Goal: Task Accomplishment & Management: Manage account settings

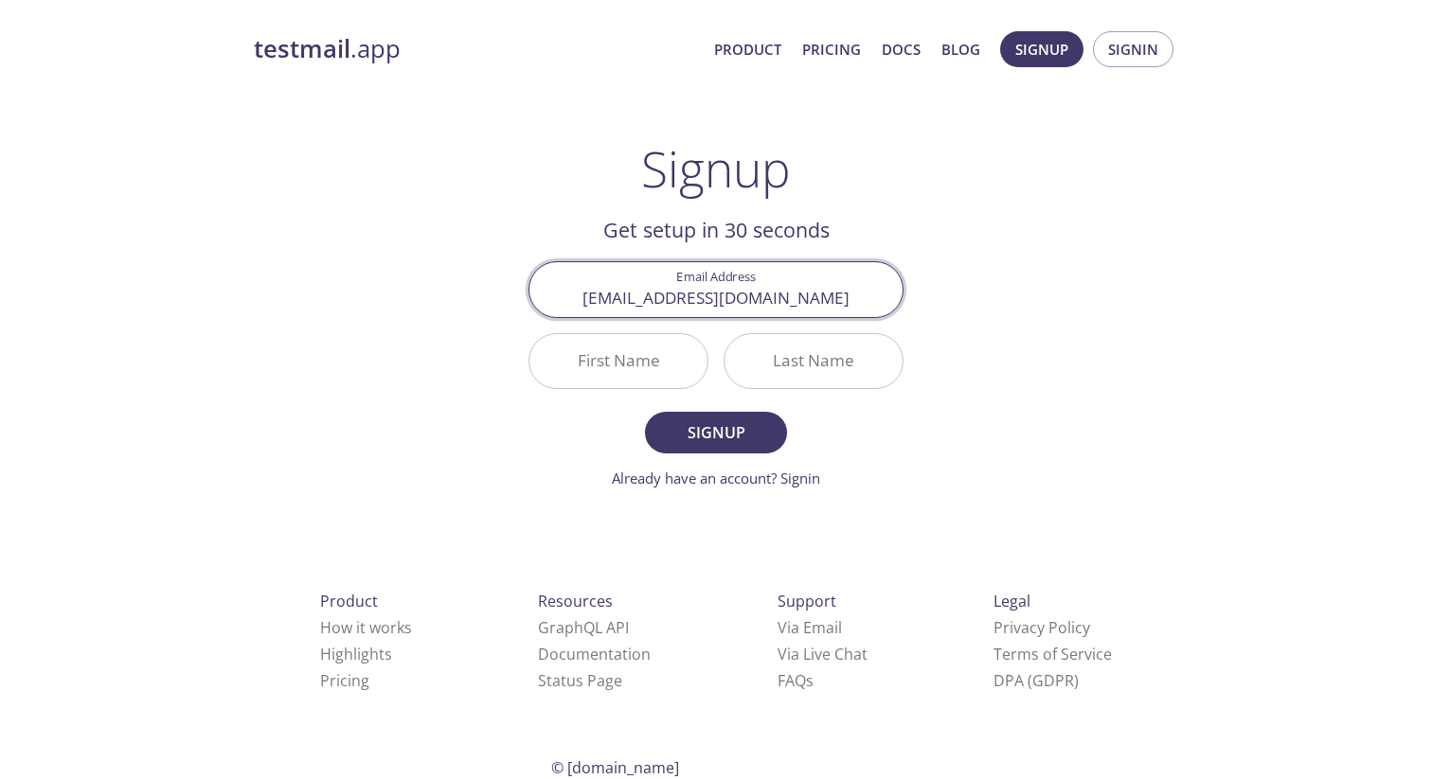
click at [648, 366] on input "First Name" at bounding box center [618, 361] width 178 height 54
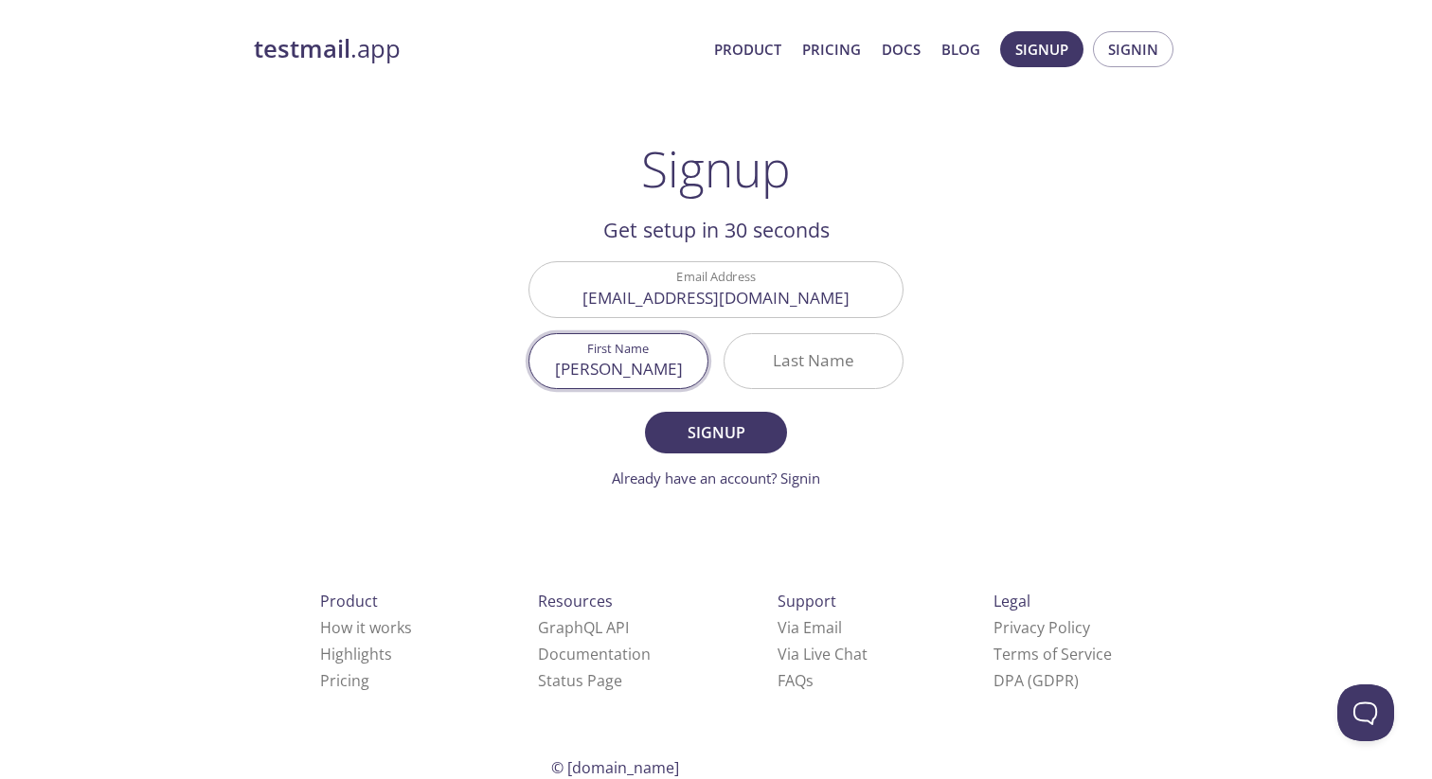
type input "[PERSON_NAME]"
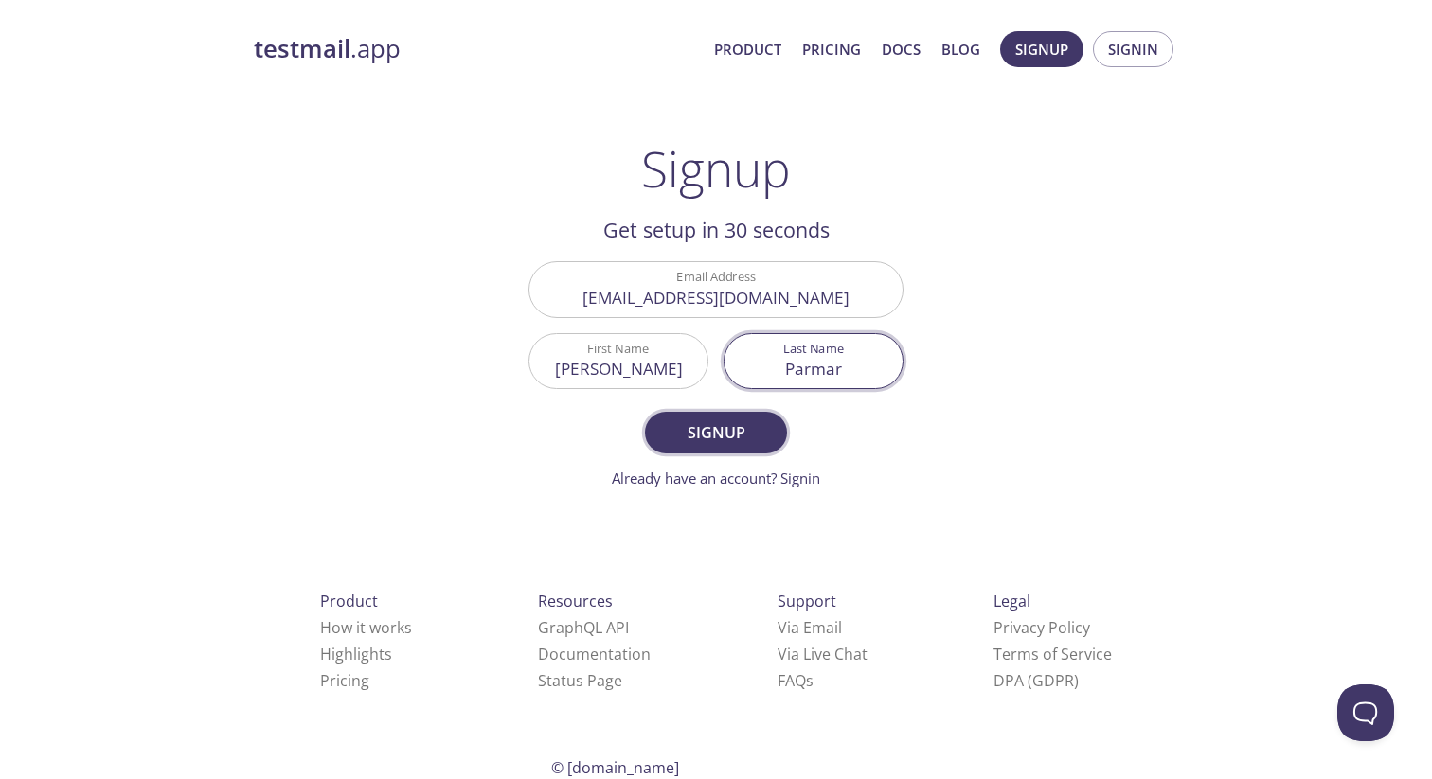
type input "Parmar"
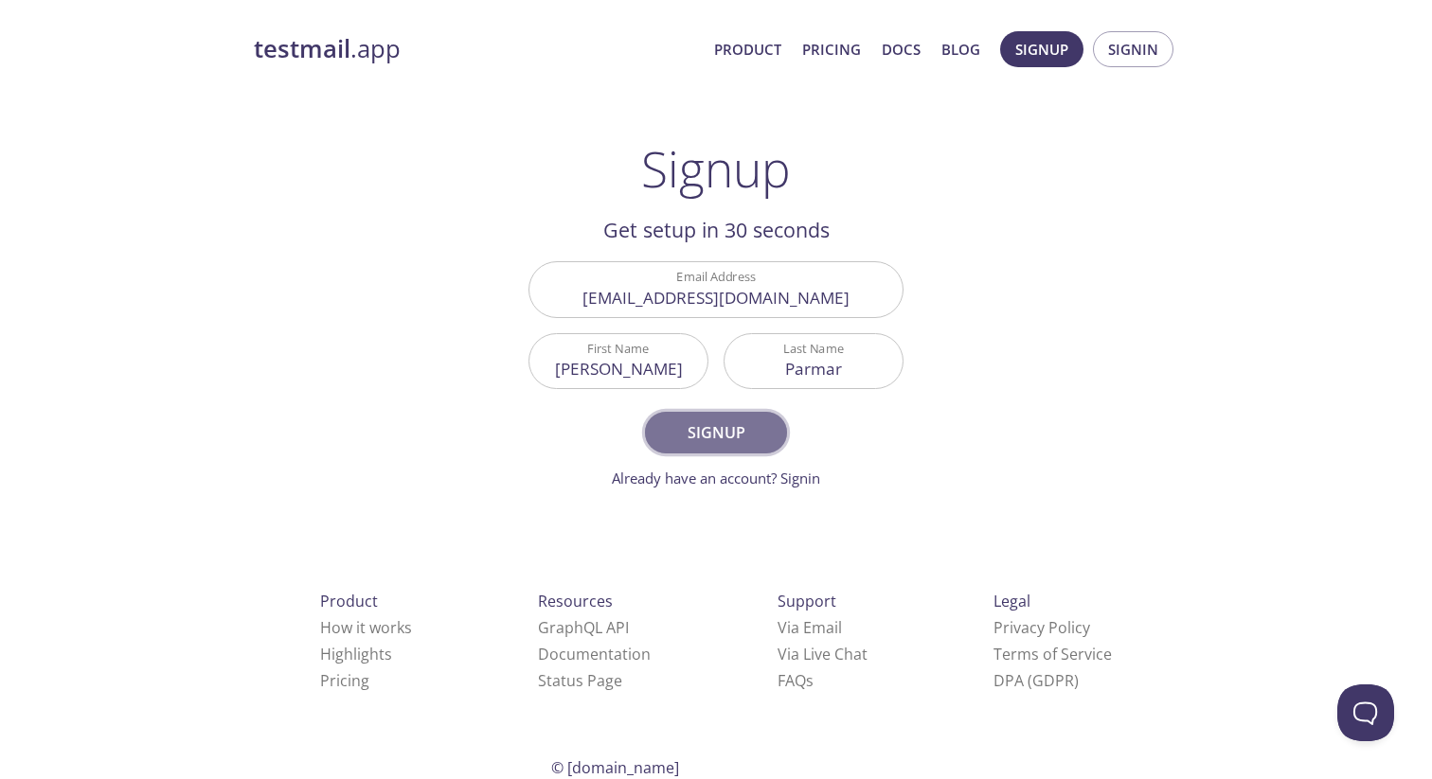
click at [705, 434] on span "Signup" at bounding box center [716, 433] width 100 height 27
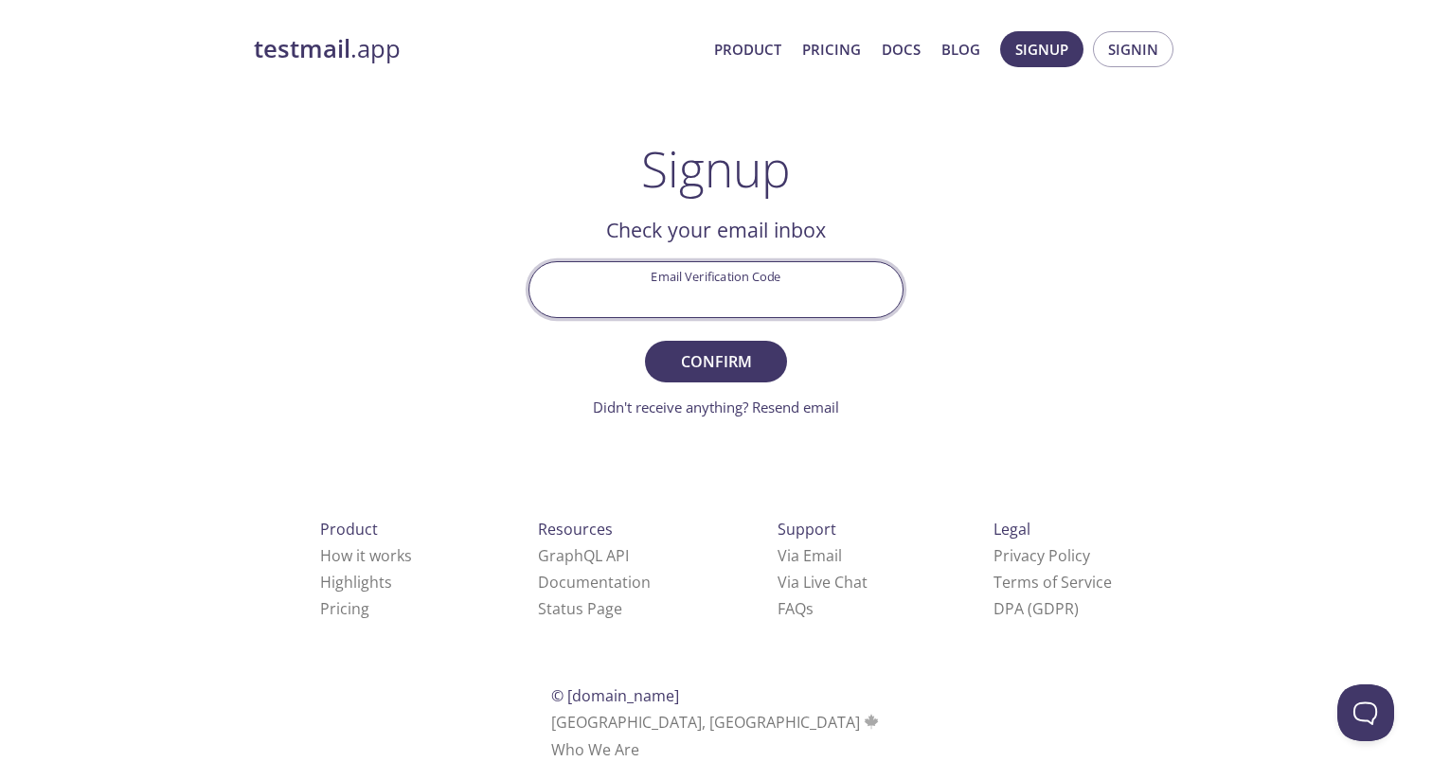
click at [699, 279] on input "Email Verification Code" at bounding box center [715, 289] width 373 height 54
paste input "9SYR9M9"
type input "9SYR9M9"
click at [720, 351] on span "Confirm" at bounding box center [716, 361] width 100 height 27
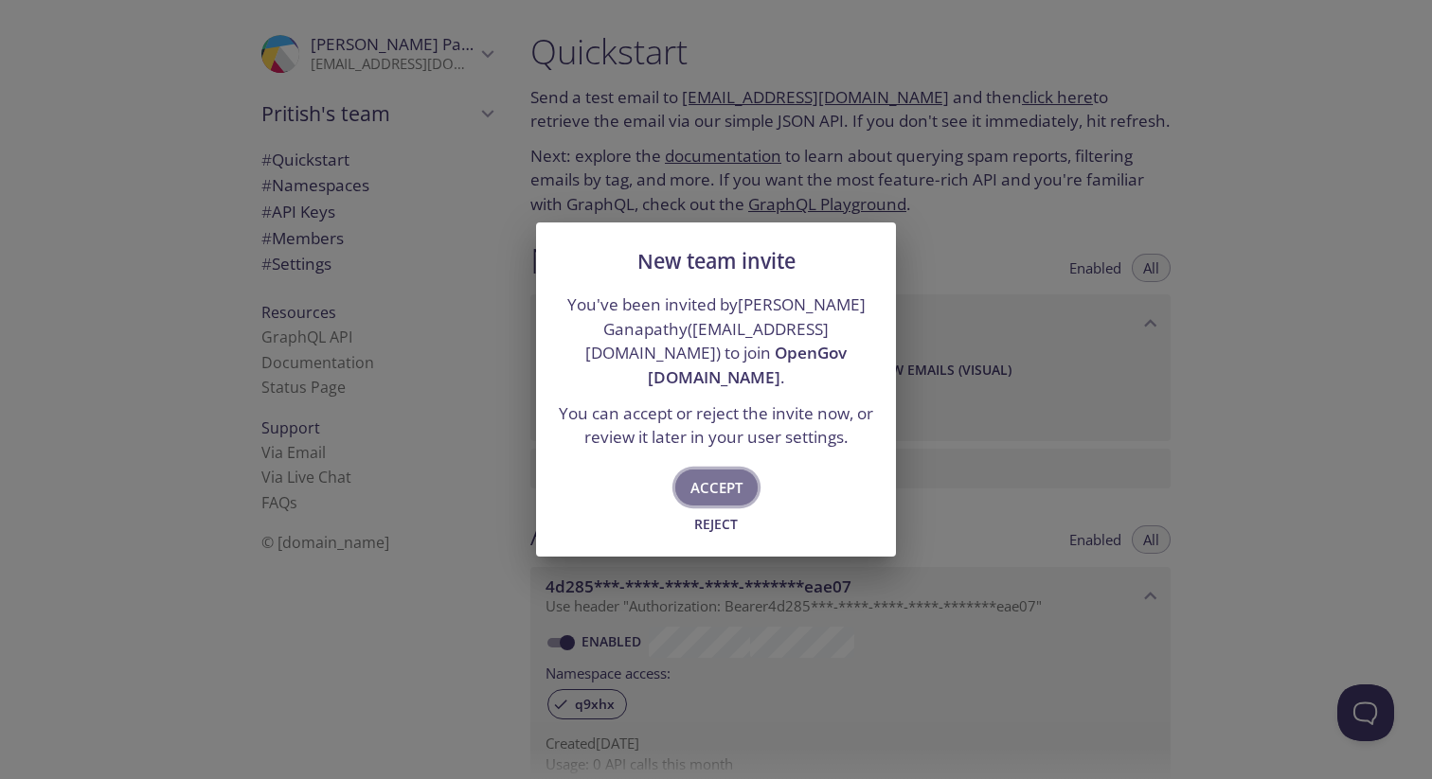
click at [715, 478] on span "Accept" at bounding box center [716, 487] width 52 height 25
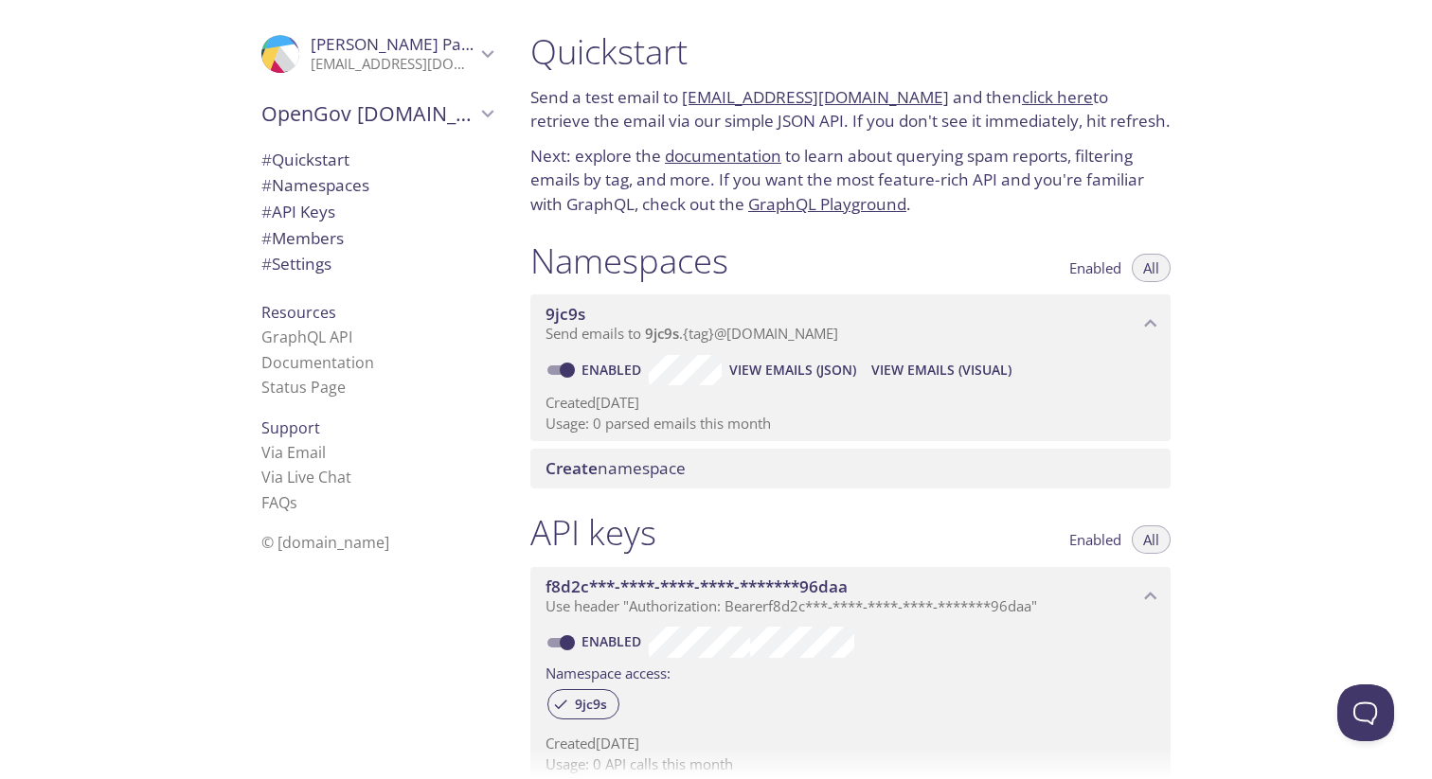
click at [156, 333] on div ".cls-1 { fill: #6d5ca8; } .cls-2 { fill: #3fc191; } .cls-3 { fill: #3b4752; } .…" at bounding box center [257, 389] width 515 height 779
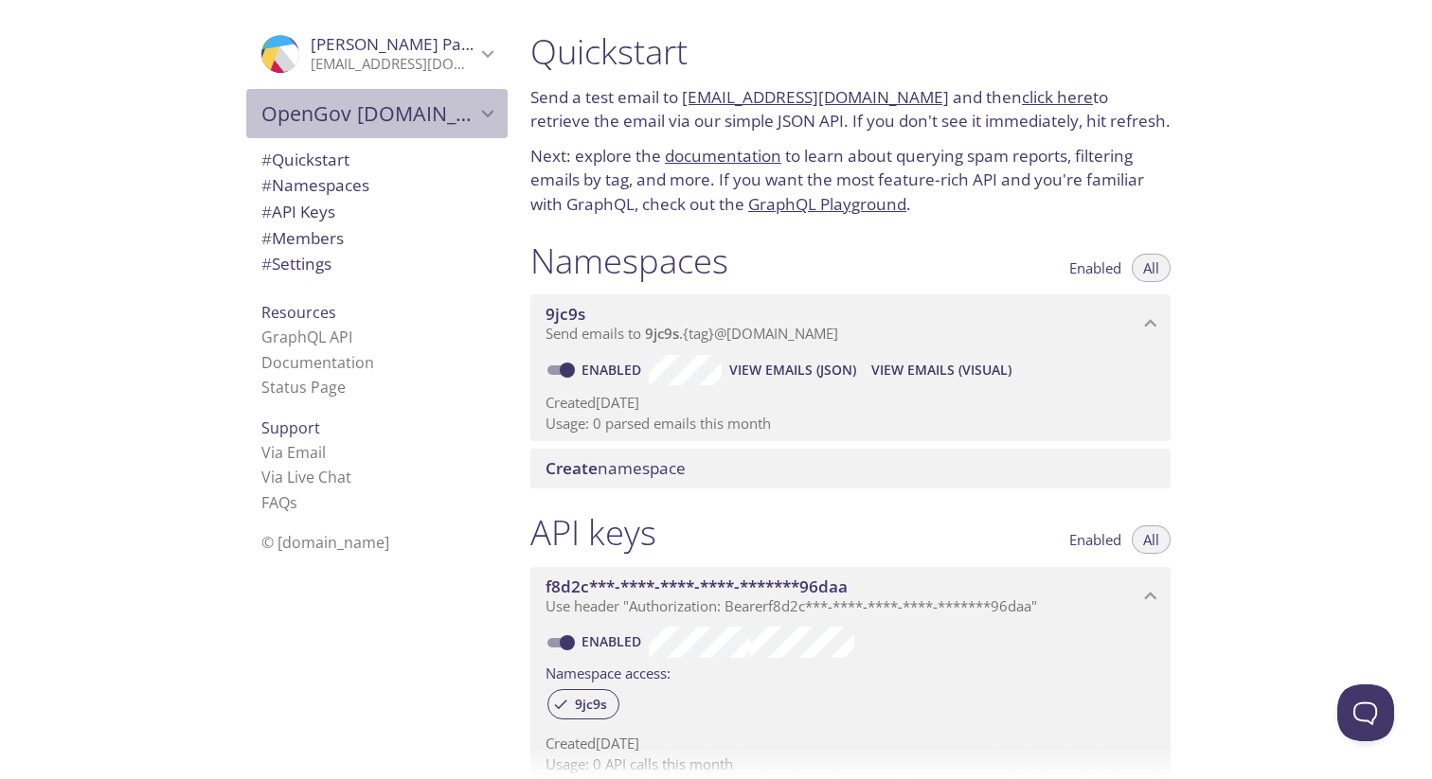
click at [348, 116] on span "OpenGov [DOMAIN_NAME]" at bounding box center [368, 113] width 214 height 27
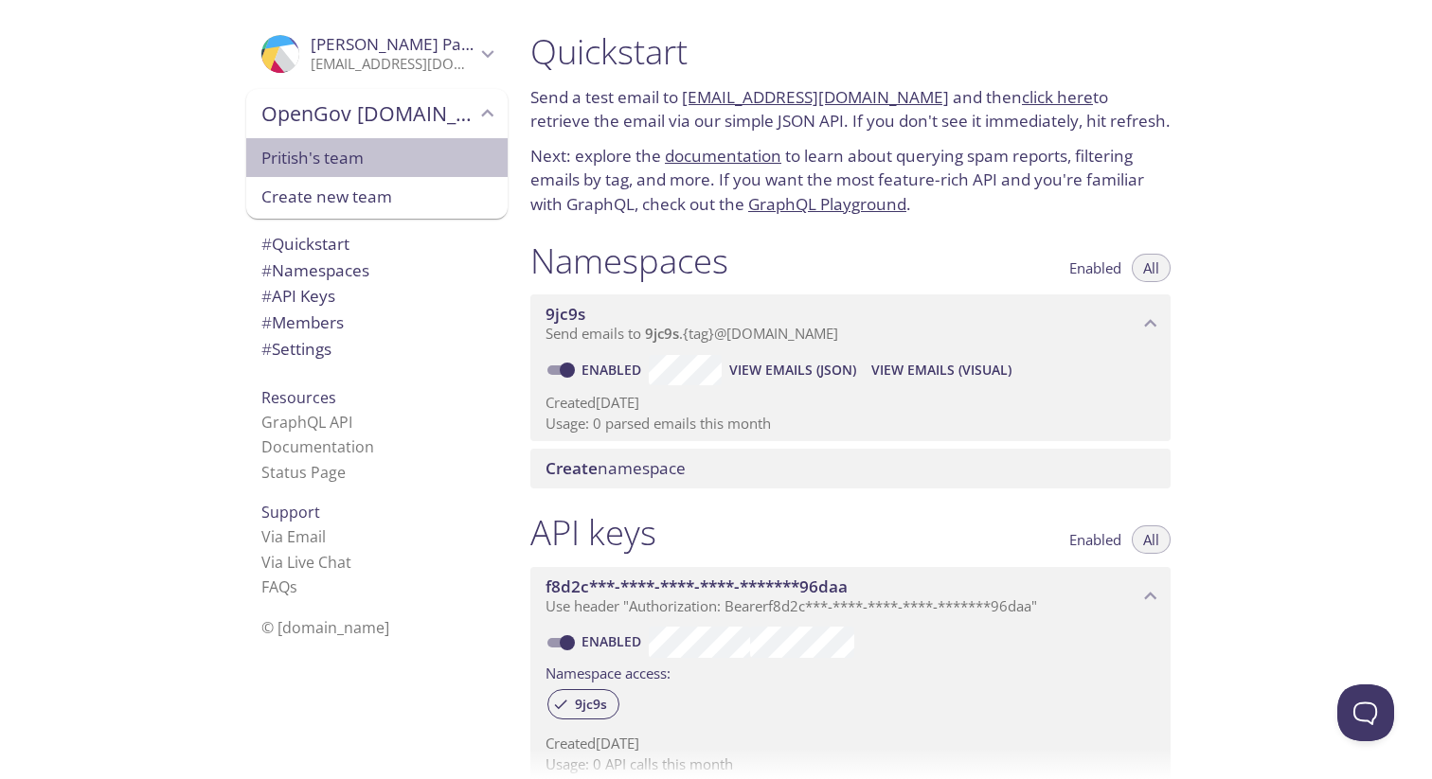
click at [313, 156] on span "Pritish's team" at bounding box center [376, 158] width 231 height 25
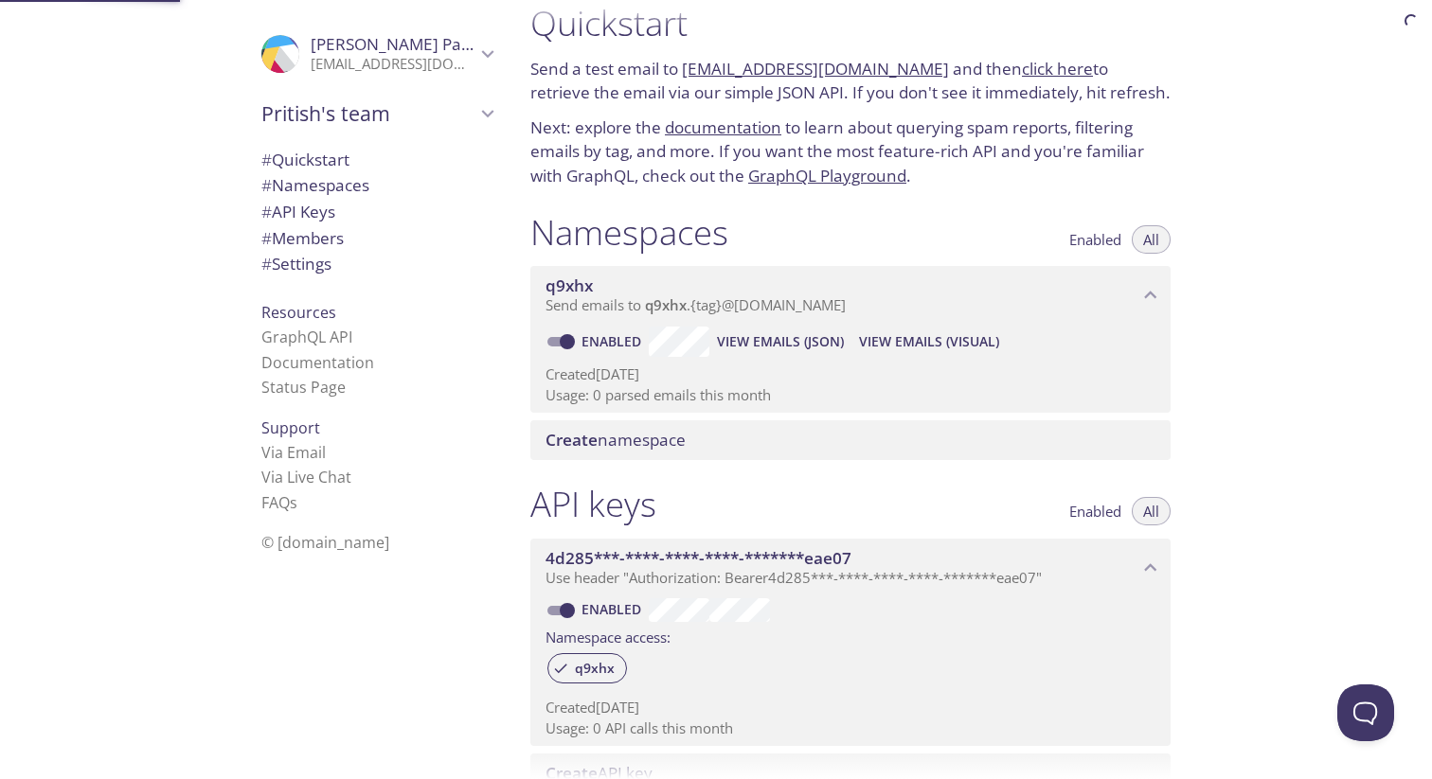
scroll to position [30, 0]
click at [217, 297] on div ".cls-1 { fill: #6d5ca8; } .cls-2 { fill: #3fc191; } .cls-3 { fill: #3b4752; } .…" at bounding box center [257, 389] width 515 height 779
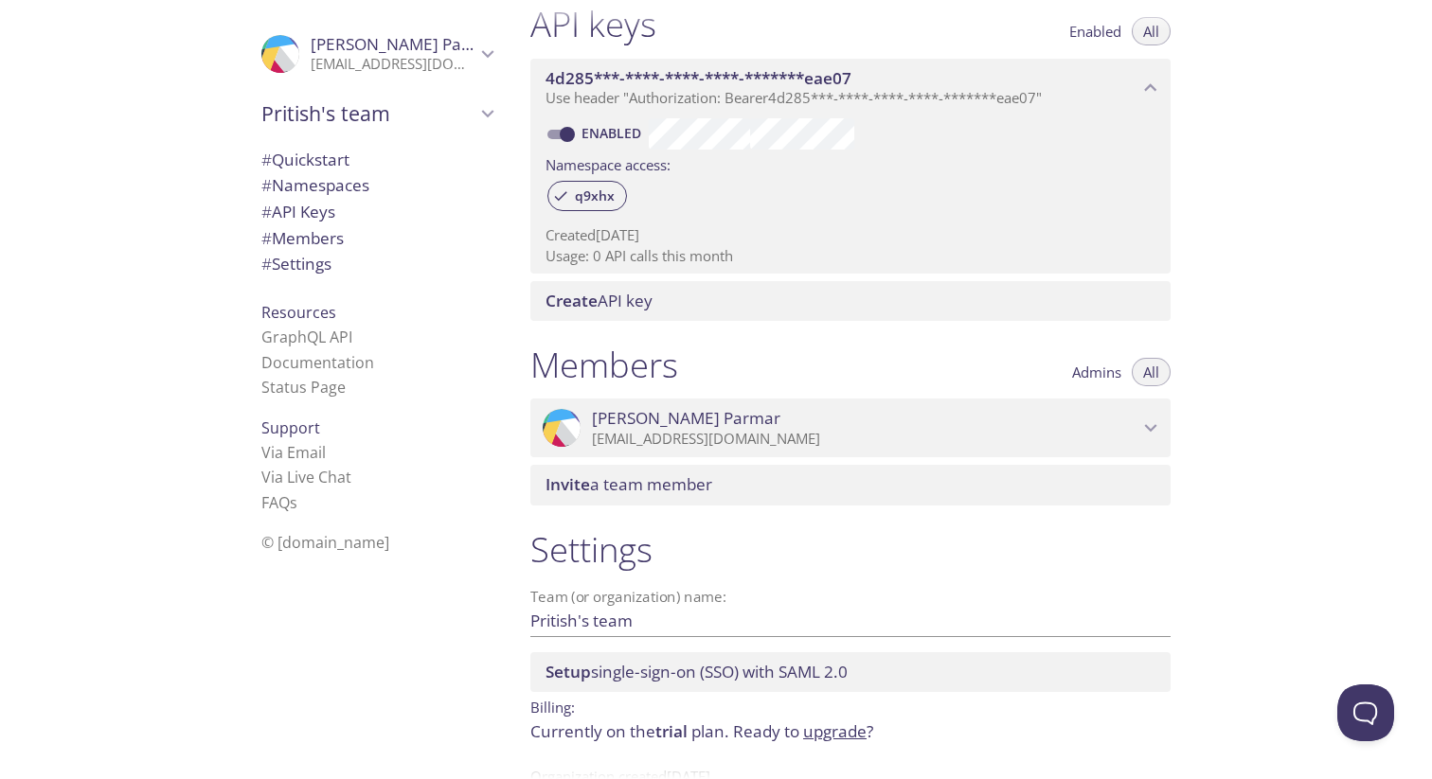
scroll to position [567, 0]
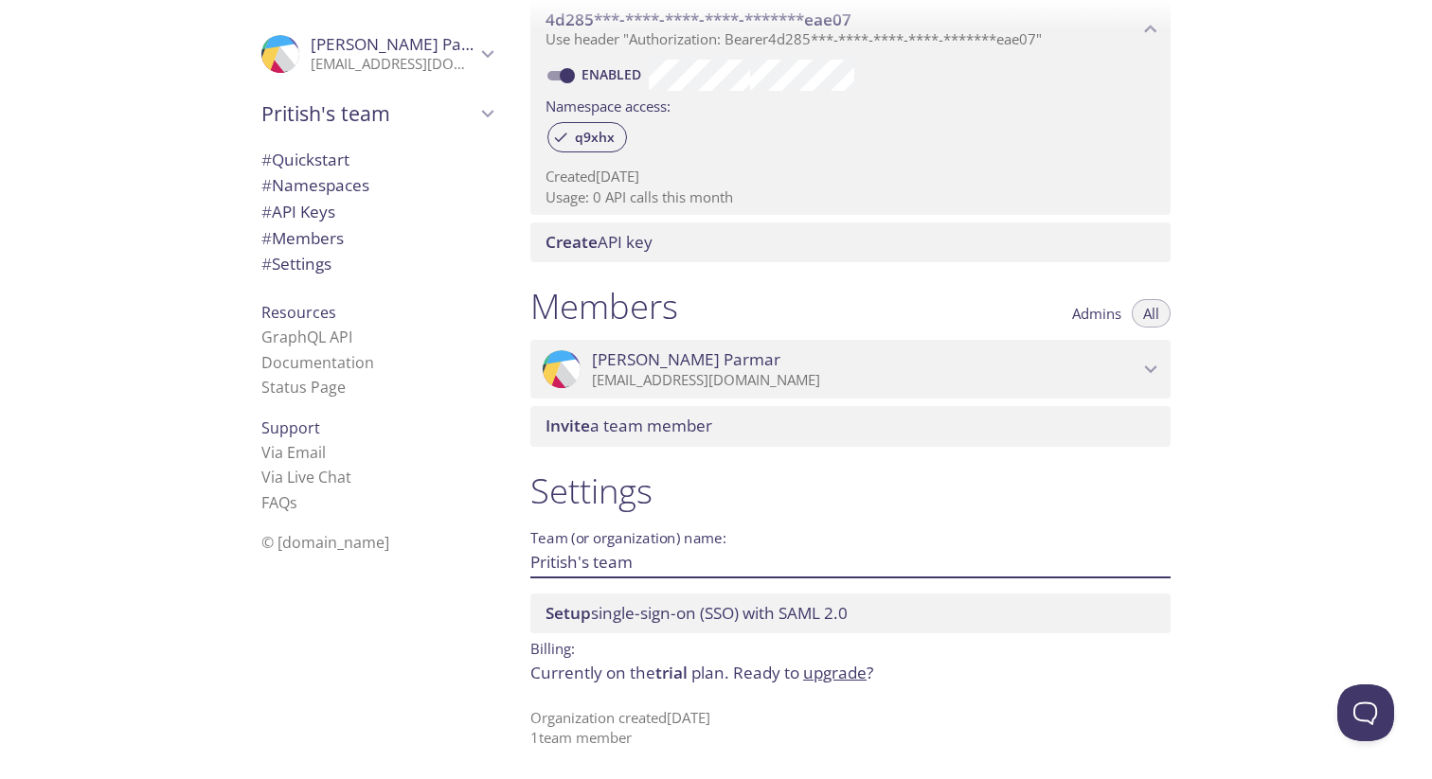
click at [642, 559] on input "Pritish's team" at bounding box center [820, 561] width 580 height 31
type input "Access Control"
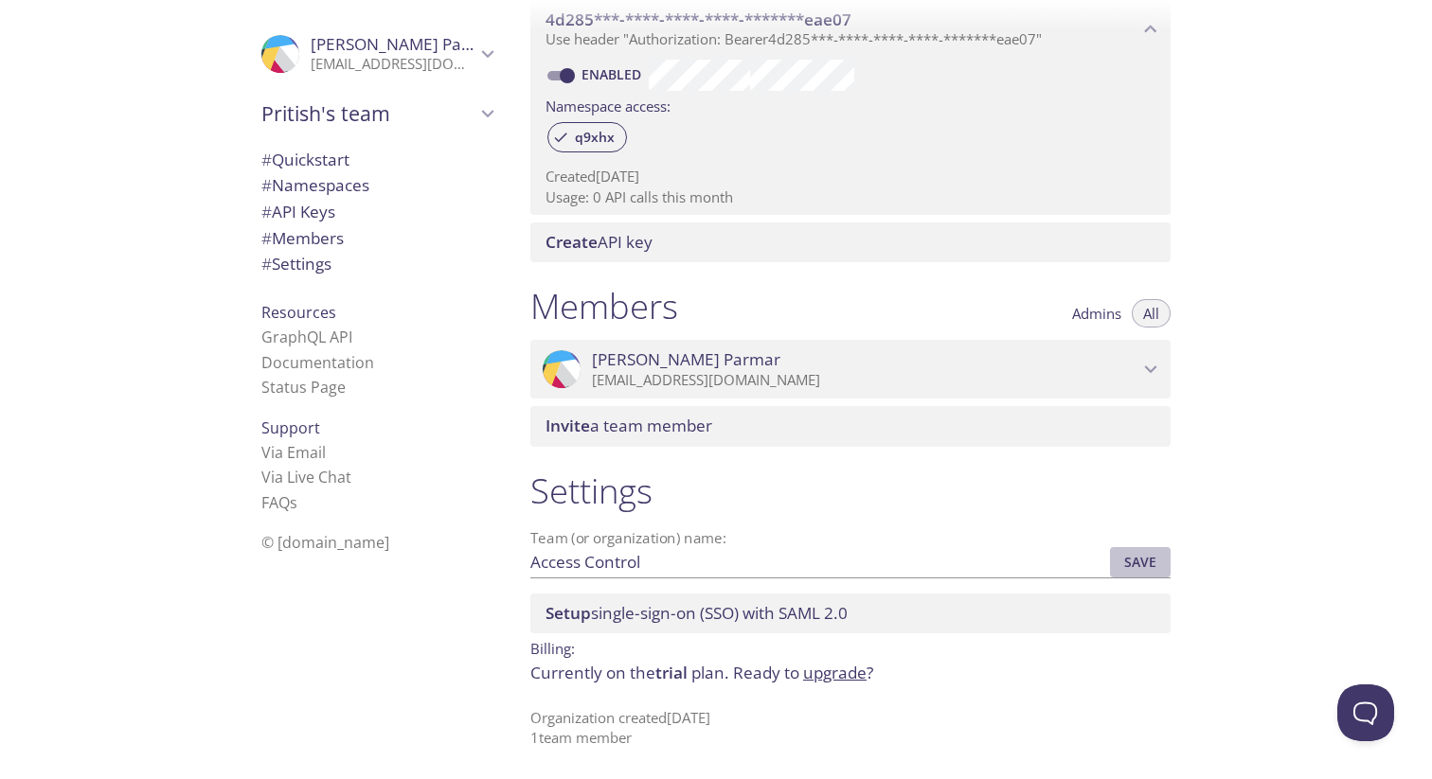
click at [1119, 566] on span "Save" at bounding box center [1140, 562] width 51 height 23
click at [1241, 473] on div "Quickstart Send a test email to [EMAIL_ADDRESS][DOMAIN_NAME] and then click her…" at bounding box center [973, 389] width 917 height 779
click at [479, 116] on icon "Access Control" at bounding box center [487, 113] width 25 height 25
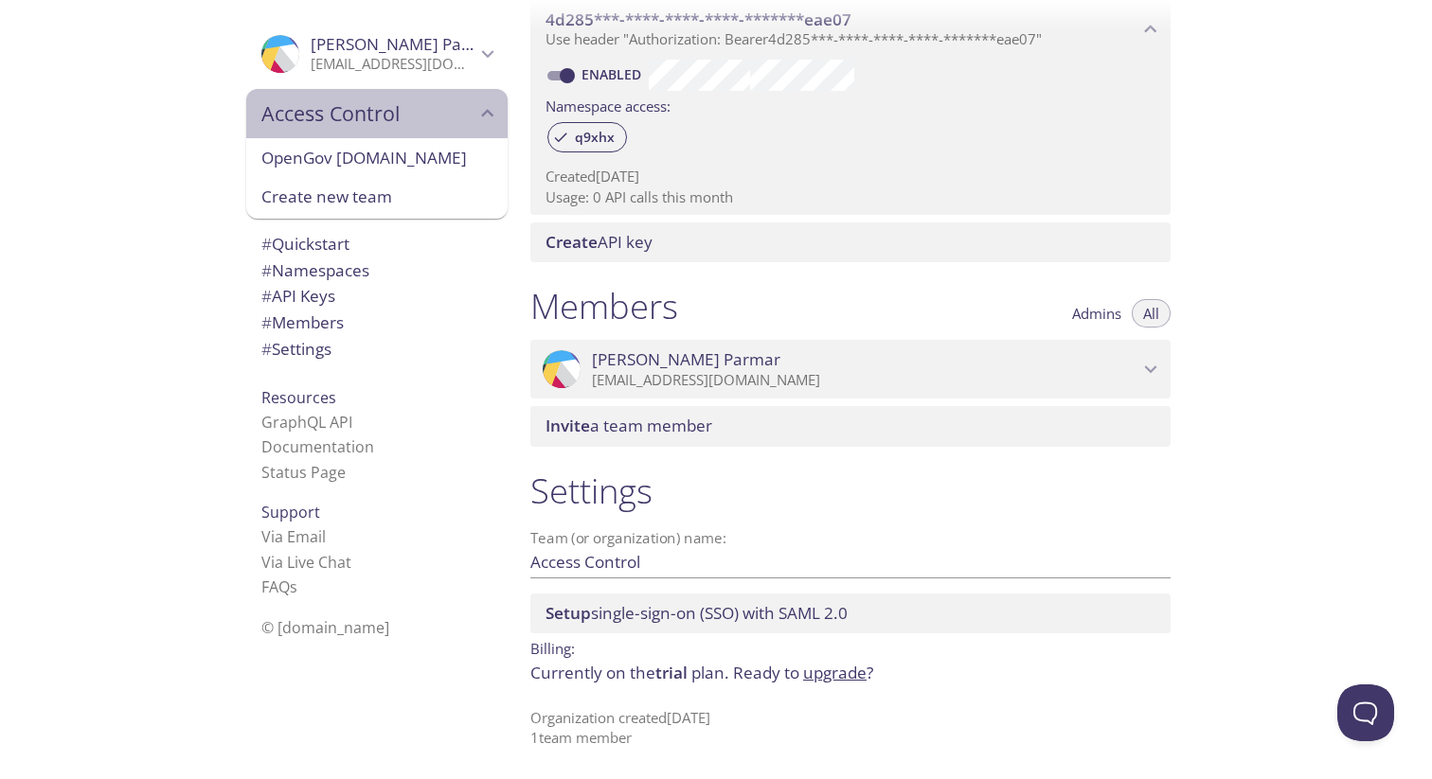
click at [479, 116] on icon "Access Control" at bounding box center [487, 113] width 25 height 25
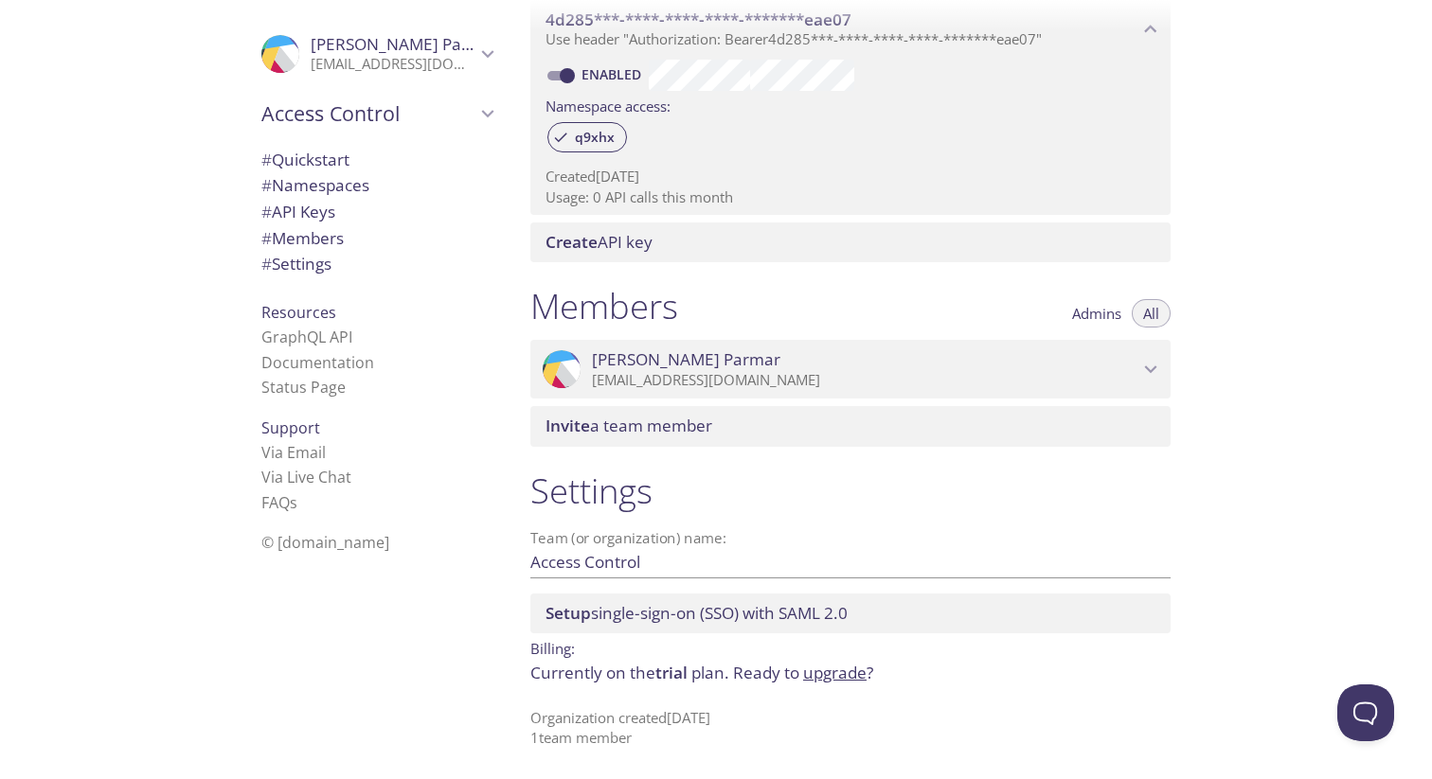
click at [176, 413] on div ".cls-1 { fill: #6d5ca8; } .cls-2 { fill: #3fc191; } .cls-3 { fill: #3b4752; } .…" at bounding box center [257, 389] width 515 height 779
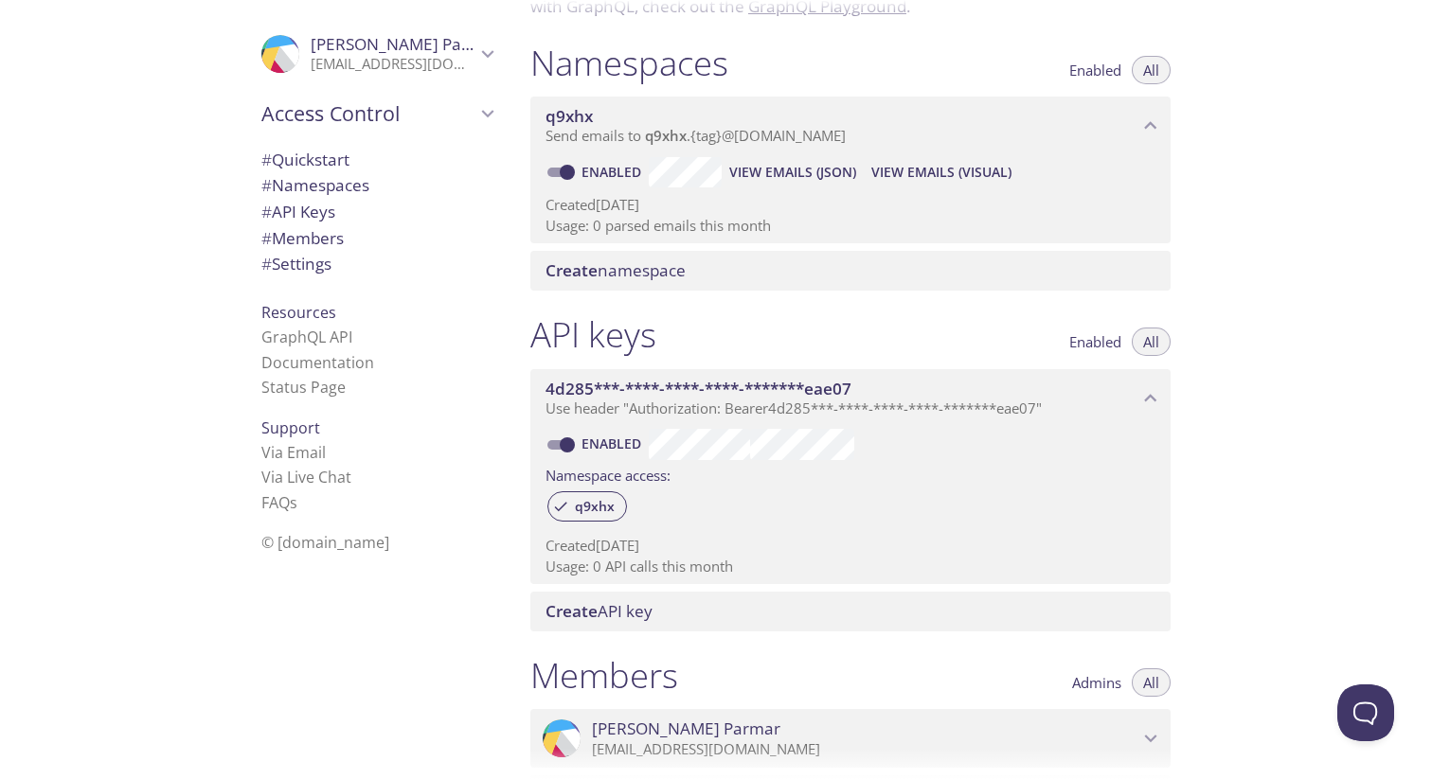
scroll to position [0, 0]
